Goal: Check status: Check status

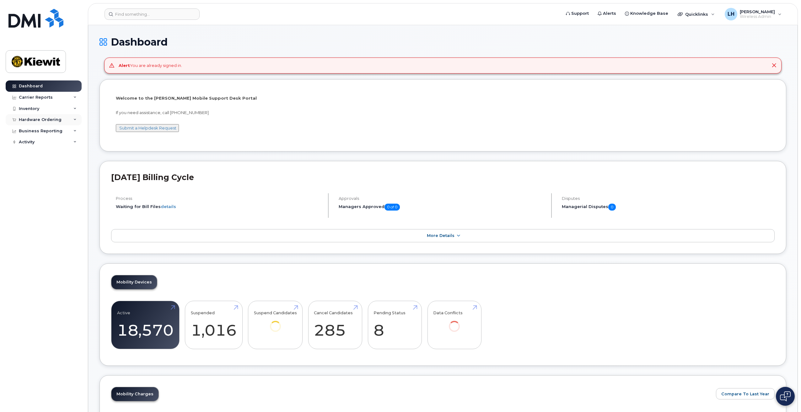
click at [55, 116] on div "Hardware Ordering" at bounding box center [44, 119] width 76 height 11
click at [50, 141] on link "Orders" at bounding box center [49, 143] width 65 height 12
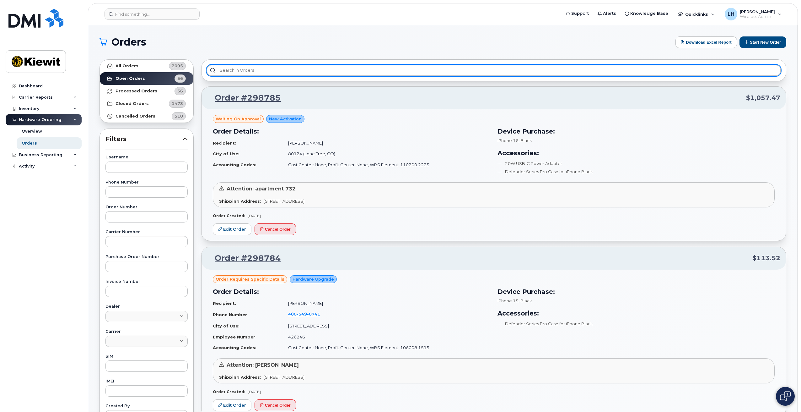
click at [247, 74] on input "text" at bounding box center [494, 70] width 575 height 11
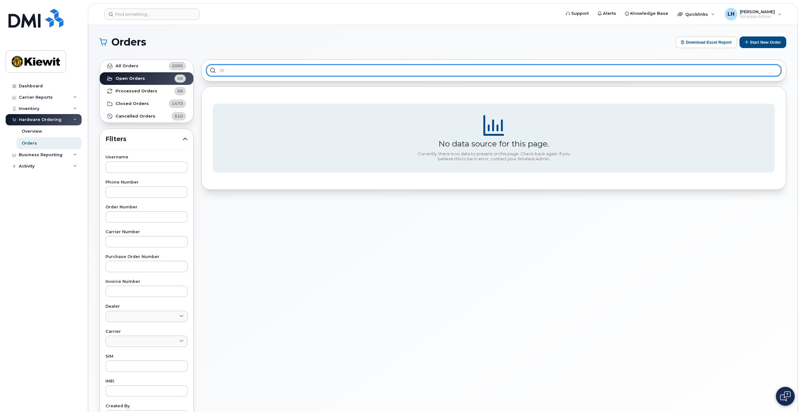
type input "G"
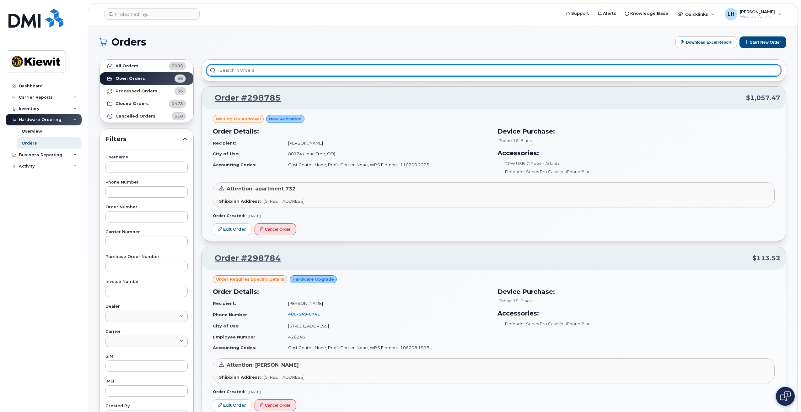
type input "G"
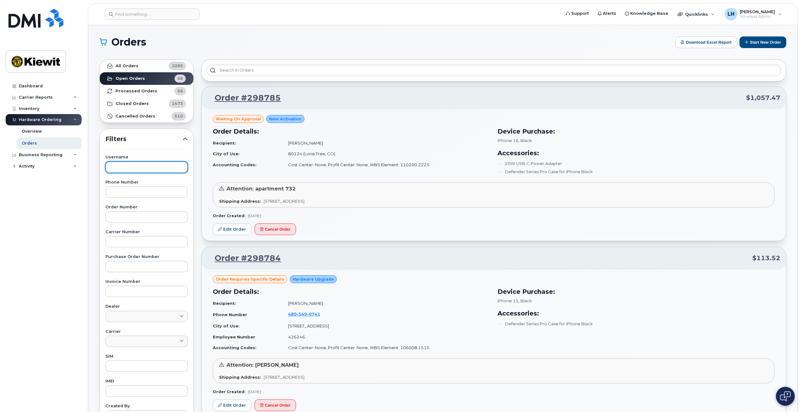
click at [139, 172] on input "text" at bounding box center [146, 166] width 82 height 11
type input "[PERSON_NAME]"
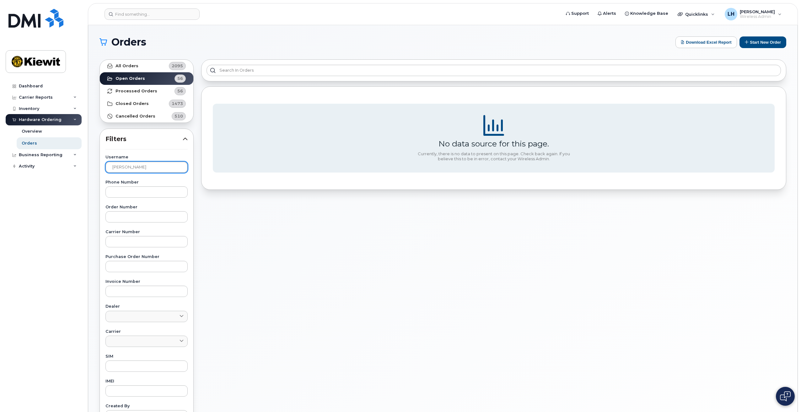
drag, startPoint x: 137, startPoint y: 168, endPoint x: 102, endPoint y: 168, distance: 34.9
click at [102, 168] on div "Username [PERSON_NAME] Phone Number Order Number Carrier Number Purchase Order …" at bounding box center [146, 300] width 97 height 291
click at [145, 65] on link "All Orders 2095" at bounding box center [147, 66] width 94 height 13
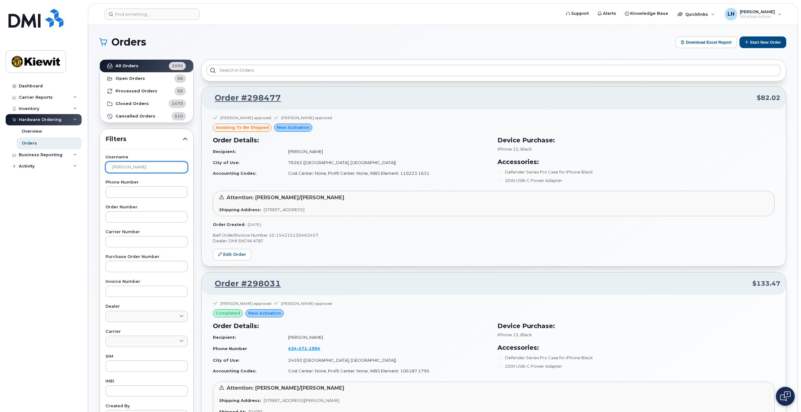
click at [136, 168] on input "[PERSON_NAME]" at bounding box center [146, 166] width 82 height 11
type input "[PERSON_NAME]"
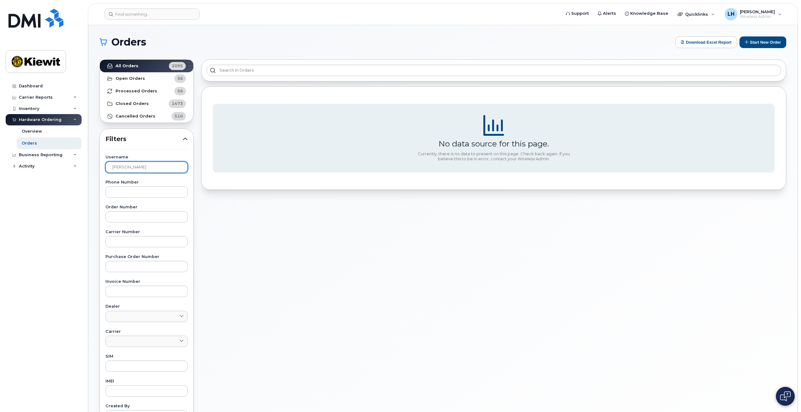
drag, startPoint x: 135, startPoint y: 169, endPoint x: 110, endPoint y: 168, distance: 25.8
click at [110, 168] on input "[PERSON_NAME]" at bounding box center [146, 166] width 82 height 11
drag, startPoint x: 140, startPoint y: 169, endPoint x: 97, endPoint y: 170, distance: 43.3
click at [97, 170] on div "All Orders 2095 Open Orders 56 Processed Orders 56 Closed Orders 1473 Cancelled…" at bounding box center [147, 276] width 102 height 441
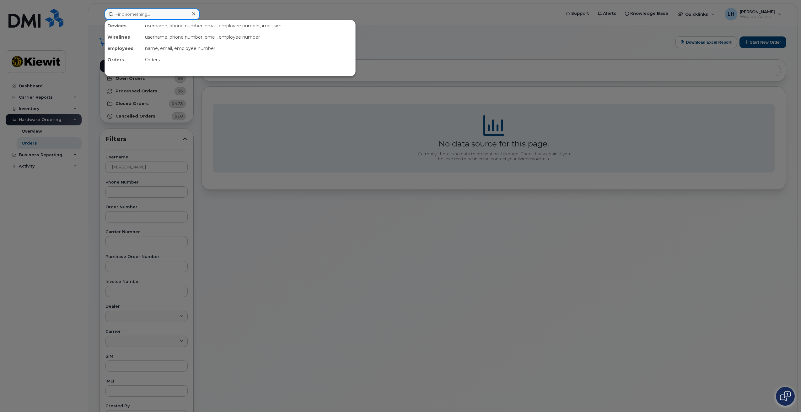
click at [154, 13] on input at bounding box center [152, 13] width 95 height 11
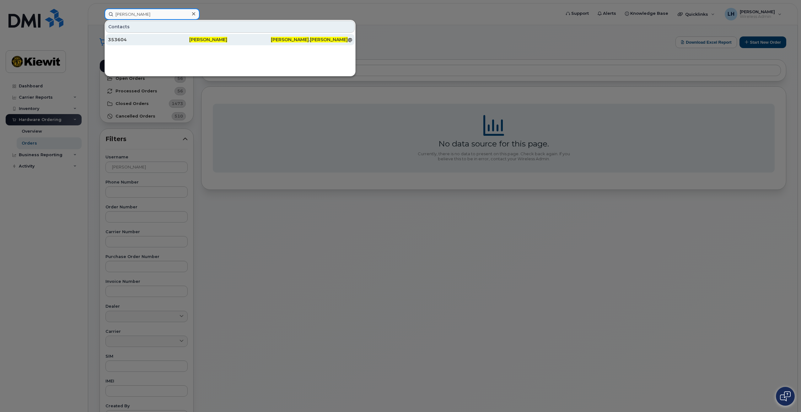
type input "[PERSON_NAME]"
click at [145, 37] on div "353604" at bounding box center [148, 39] width 81 height 6
